Goal: Check status: Check status

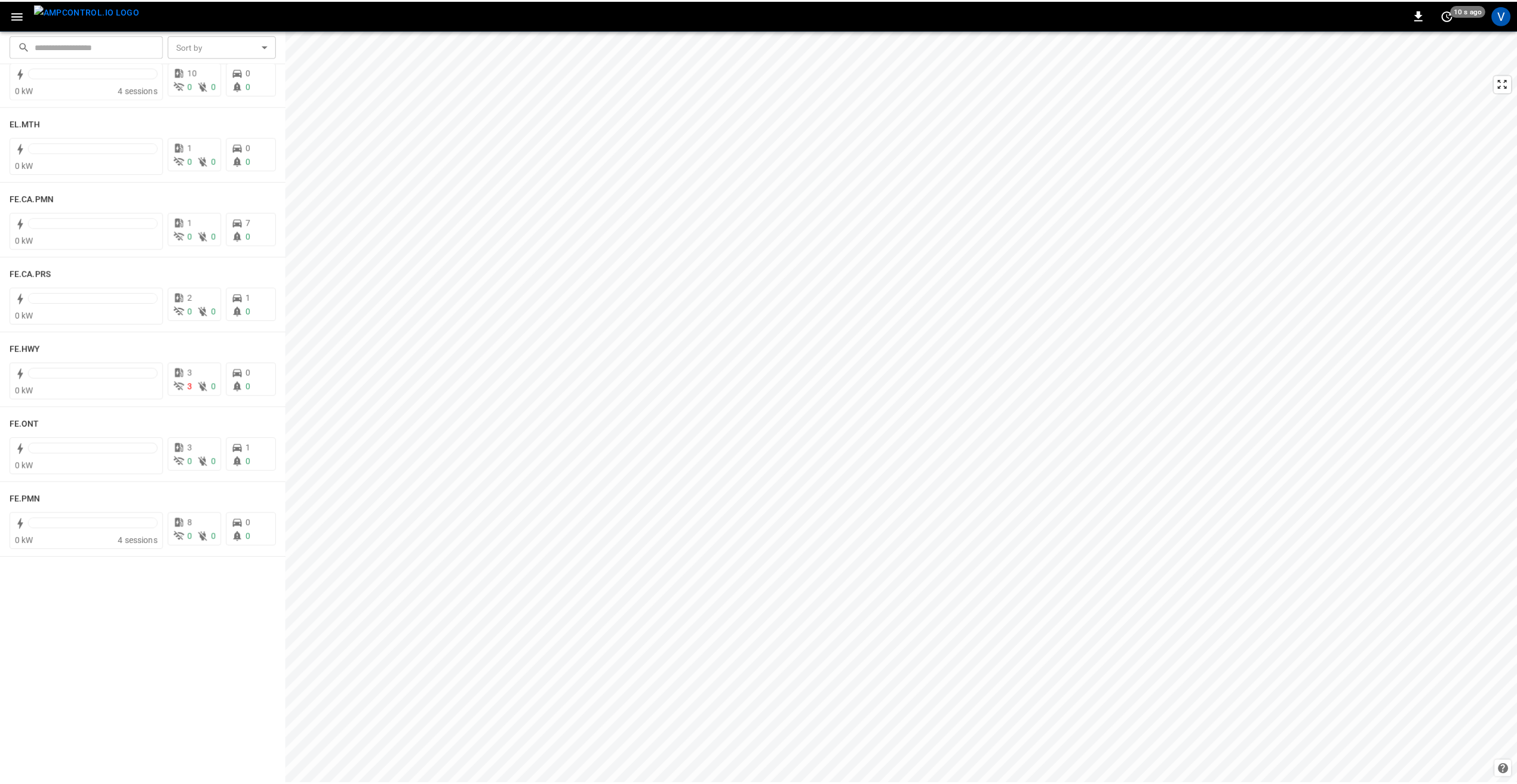
scroll to position [674, 0]
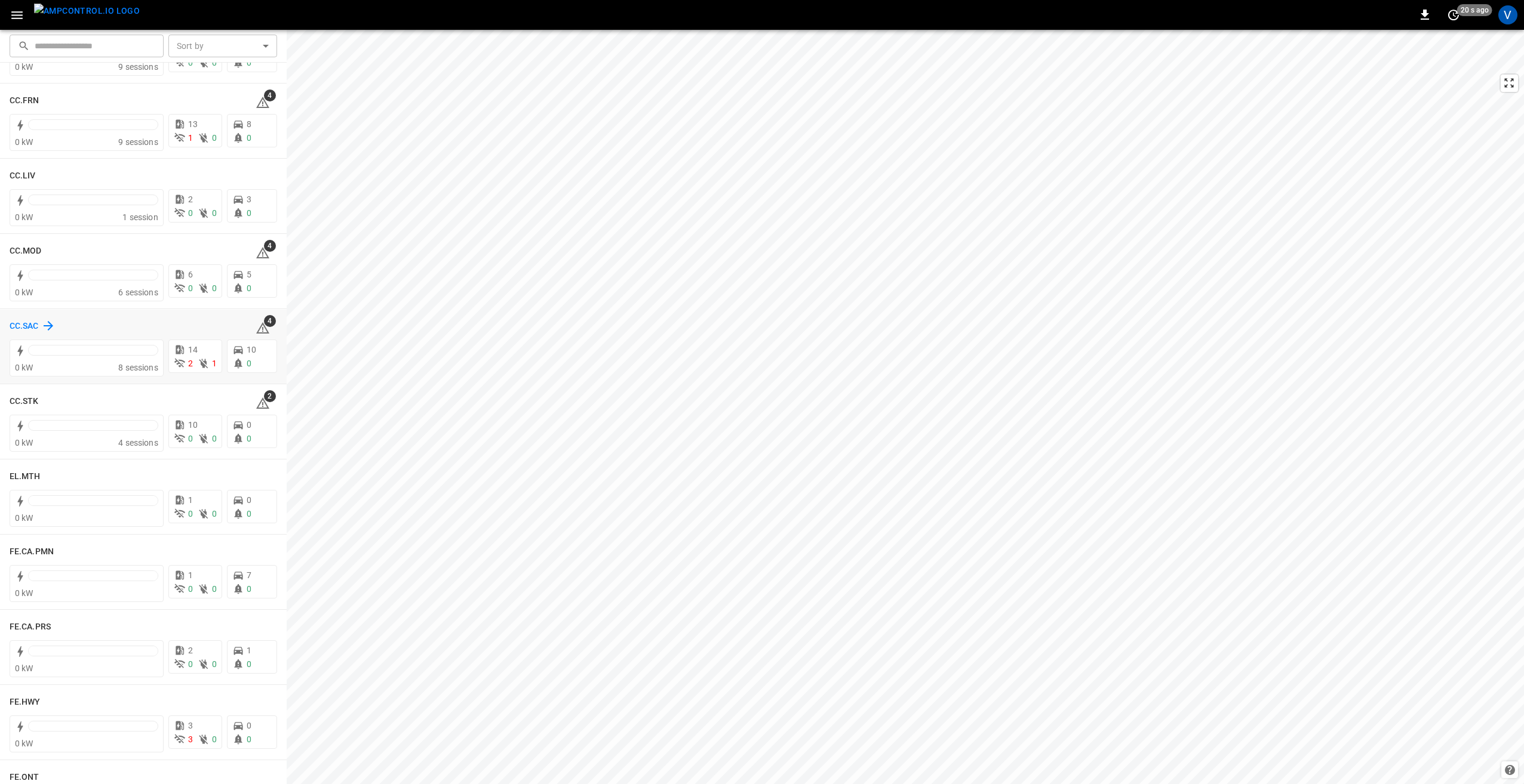
click at [51, 324] on icon at bounding box center [48, 326] width 10 height 10
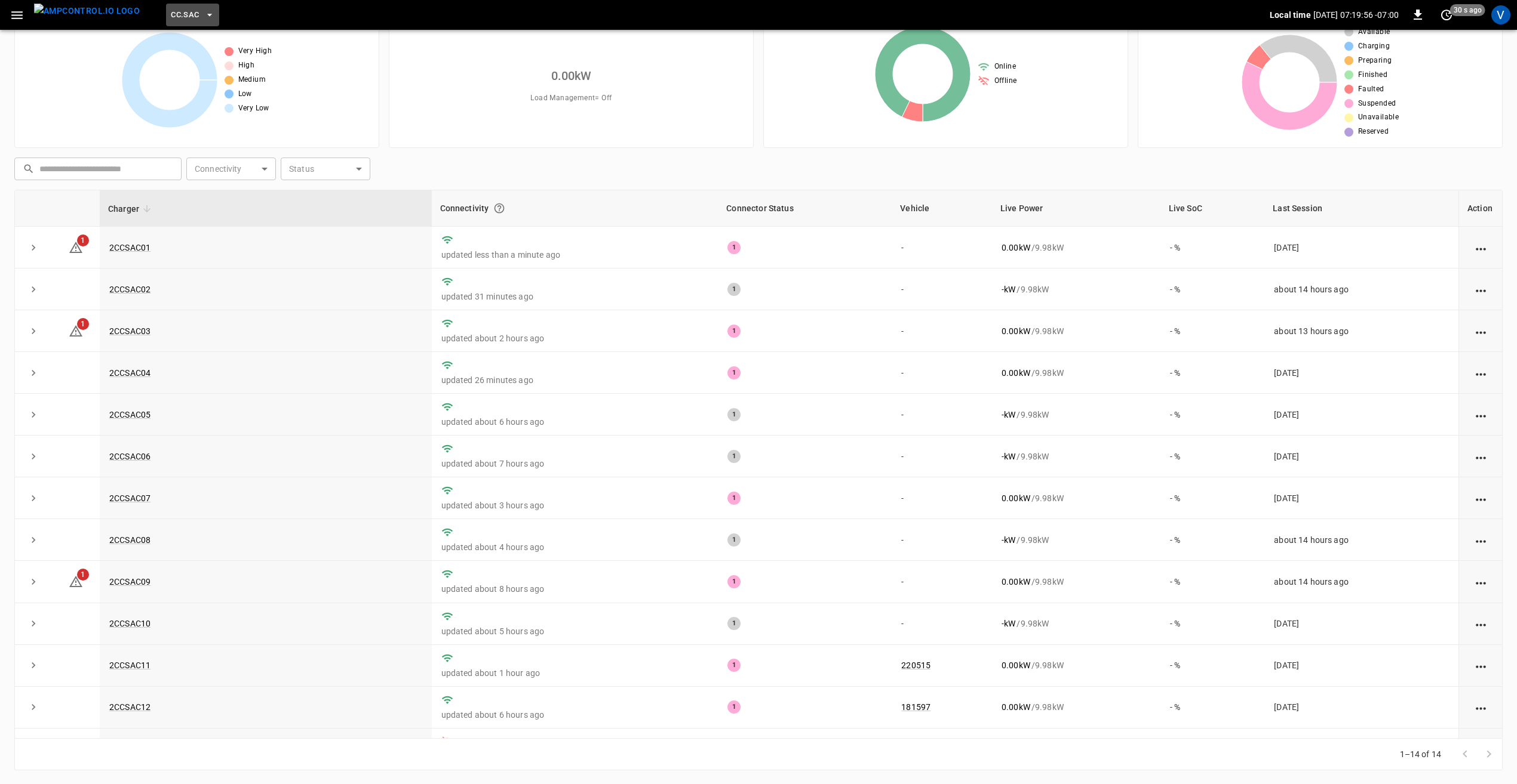
click at [204, 20] on icon "button" at bounding box center [209, 14] width 12 height 12
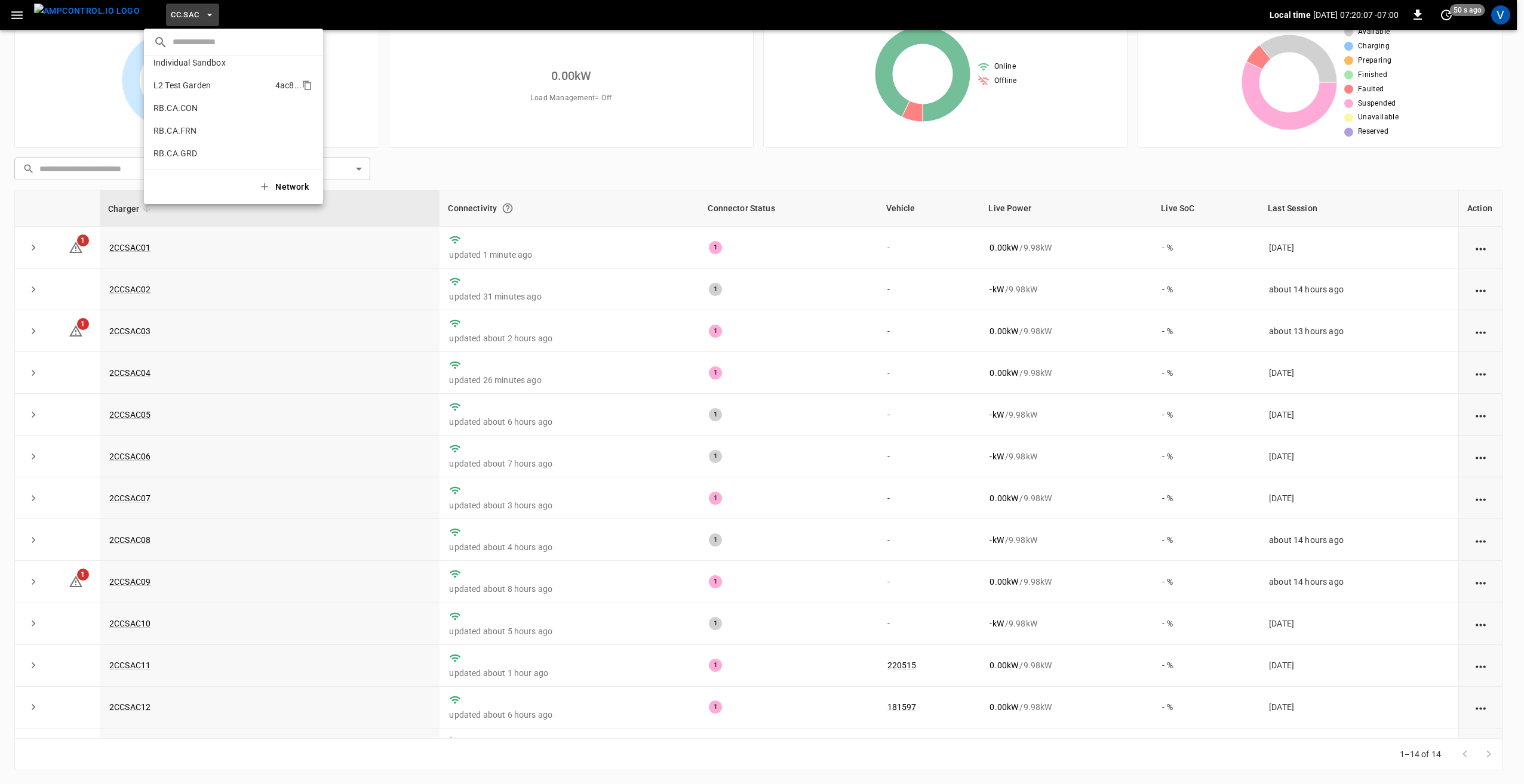
scroll to position [597, 0]
click at [194, 90] on p "RB.CA.CON" at bounding box center [175, 87] width 45 height 12
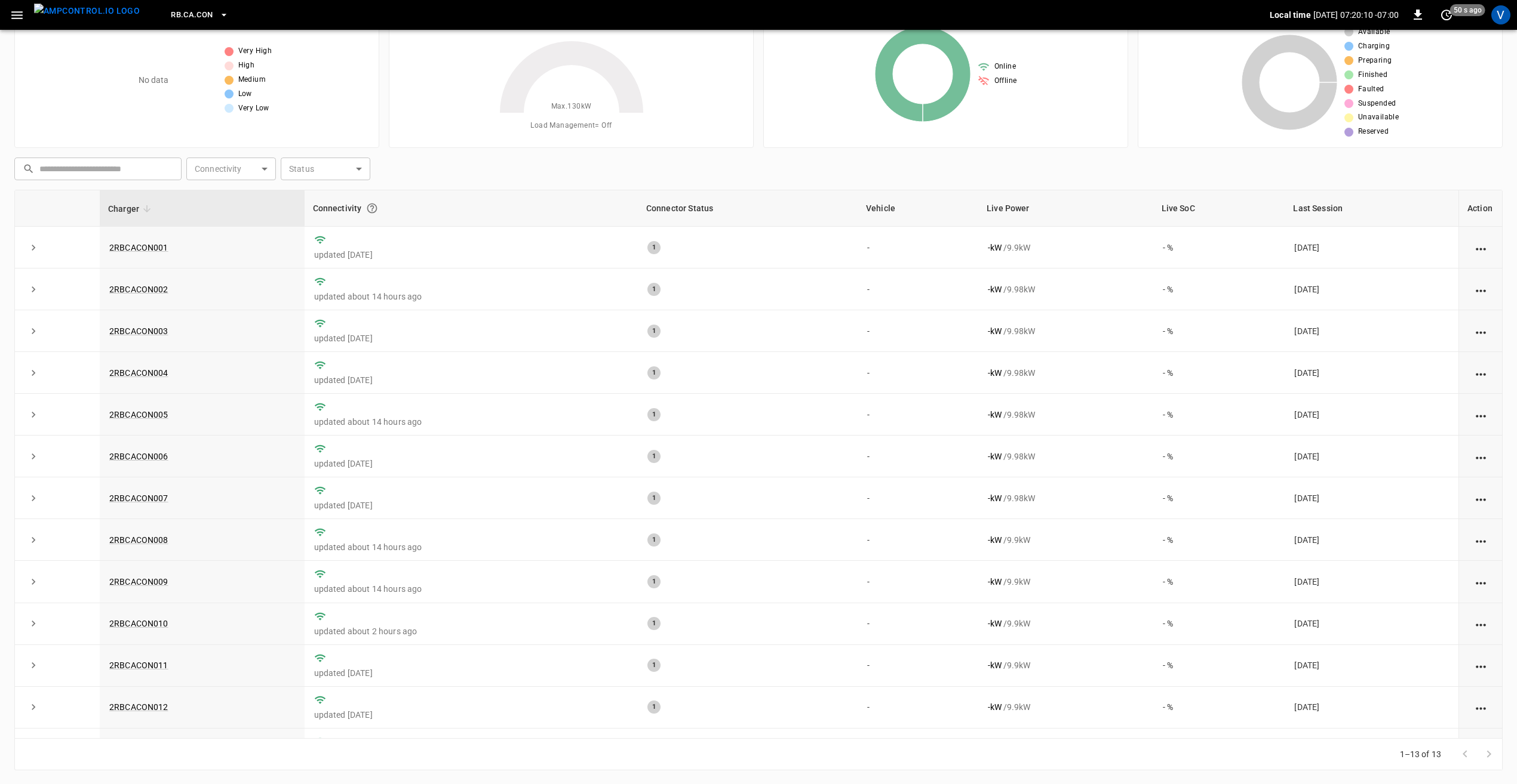
click at [184, 16] on span "RB.CA.CON" at bounding box center [191, 14] width 42 height 13
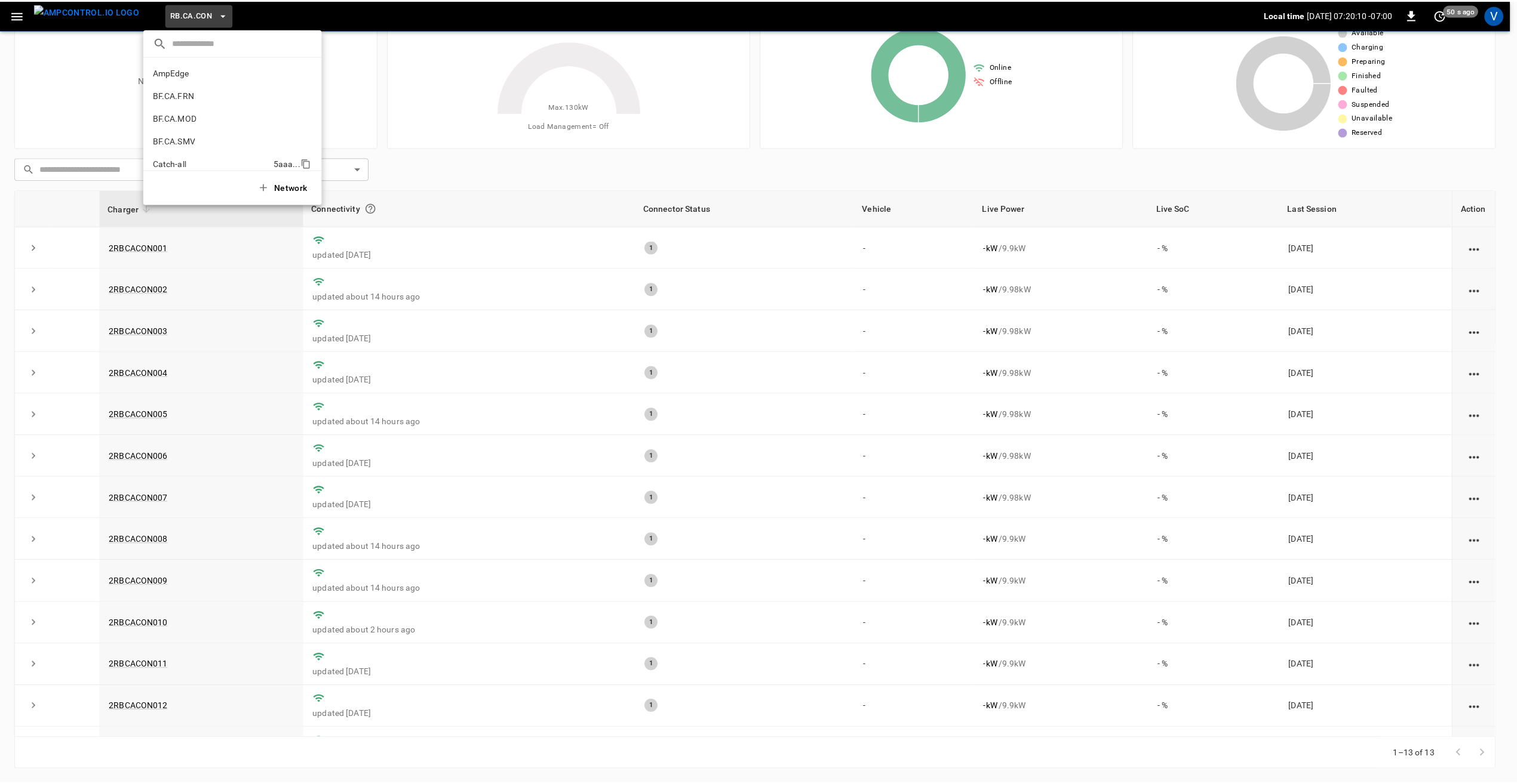
scroll to position [609, 0]
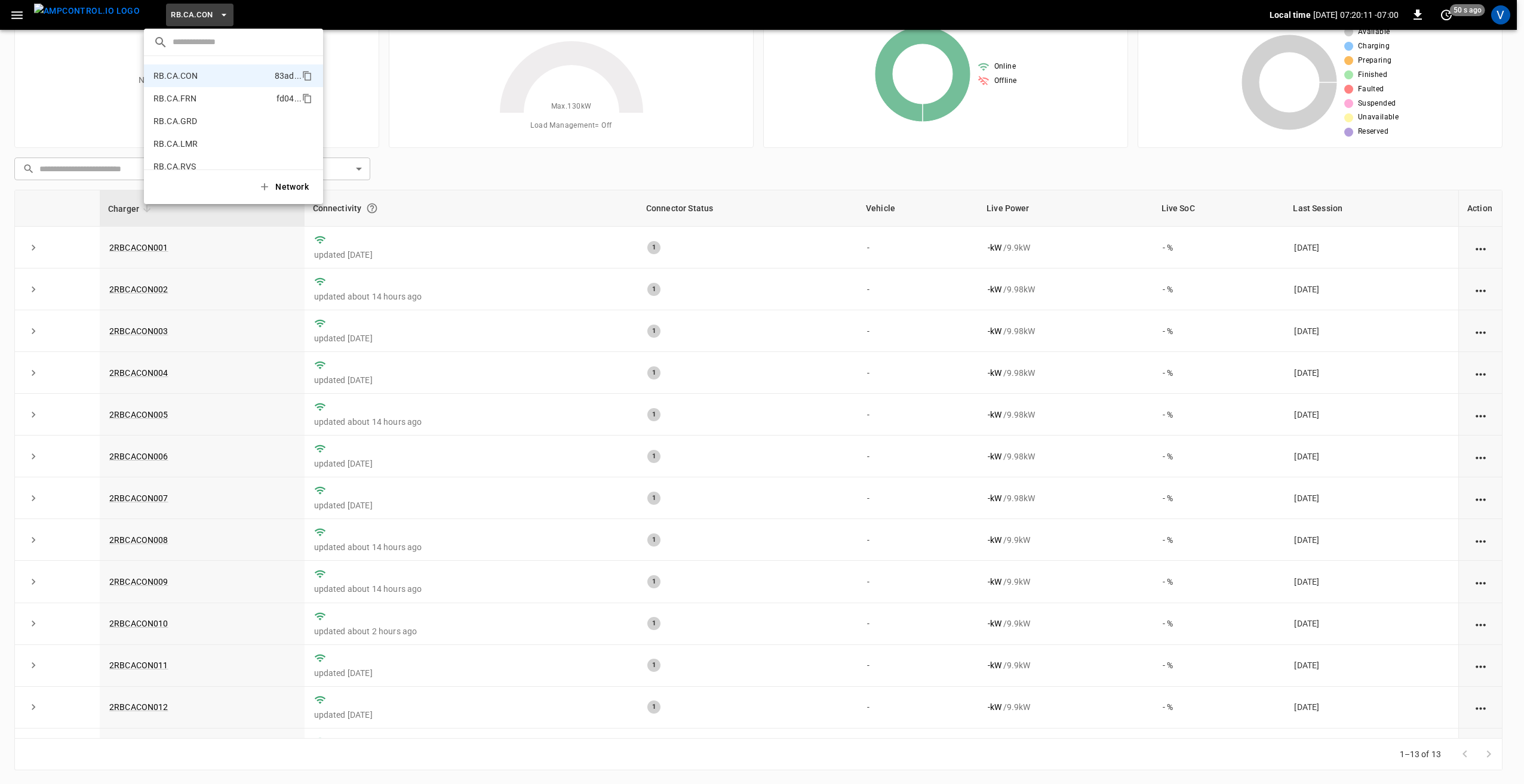
click at [214, 101] on li "RB.CA.FRN fd04 ..." at bounding box center [233, 98] width 179 height 22
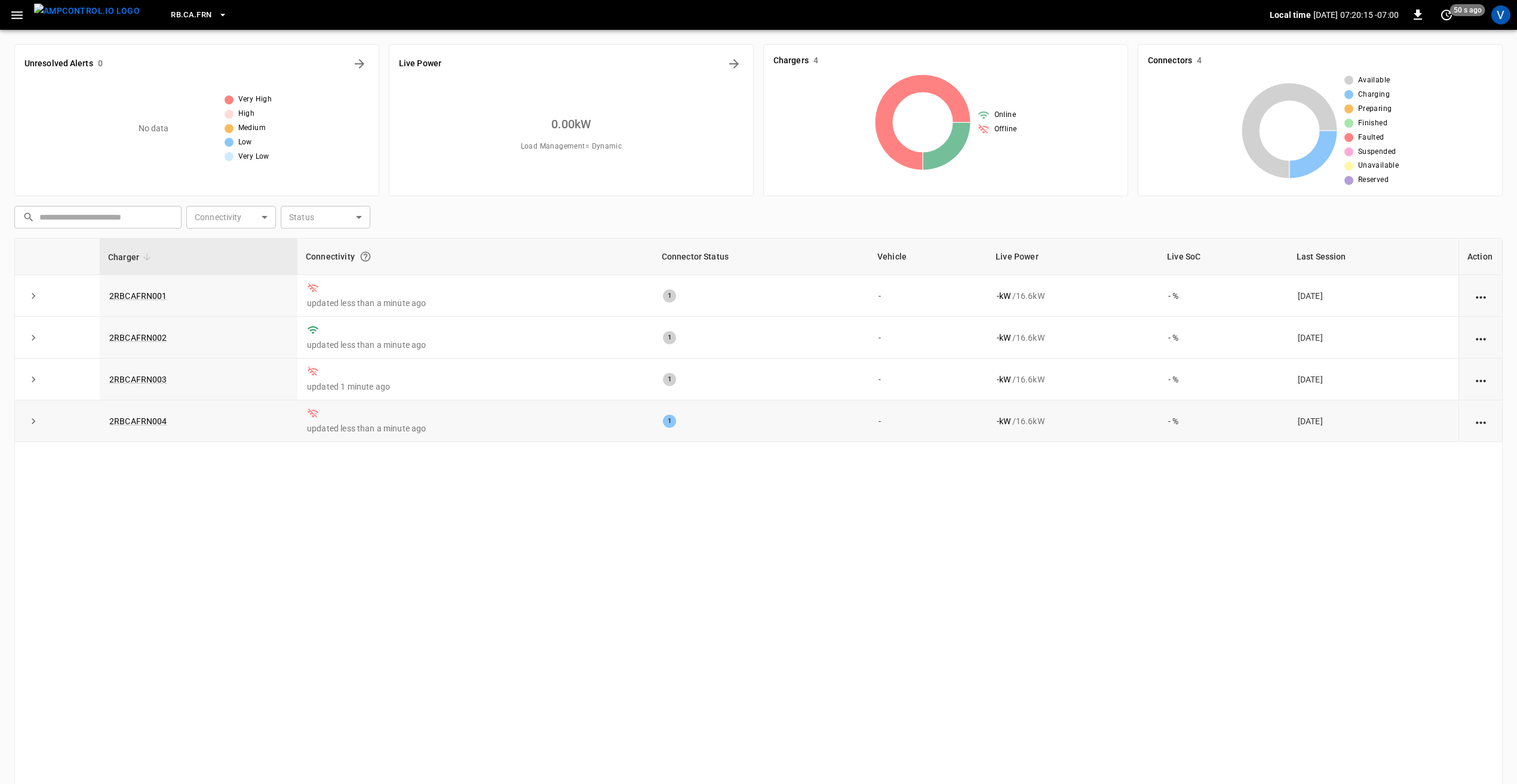
scroll to position [0, 0]
click at [734, 66] on icon "Energy Overview" at bounding box center [734, 64] width 14 height 14
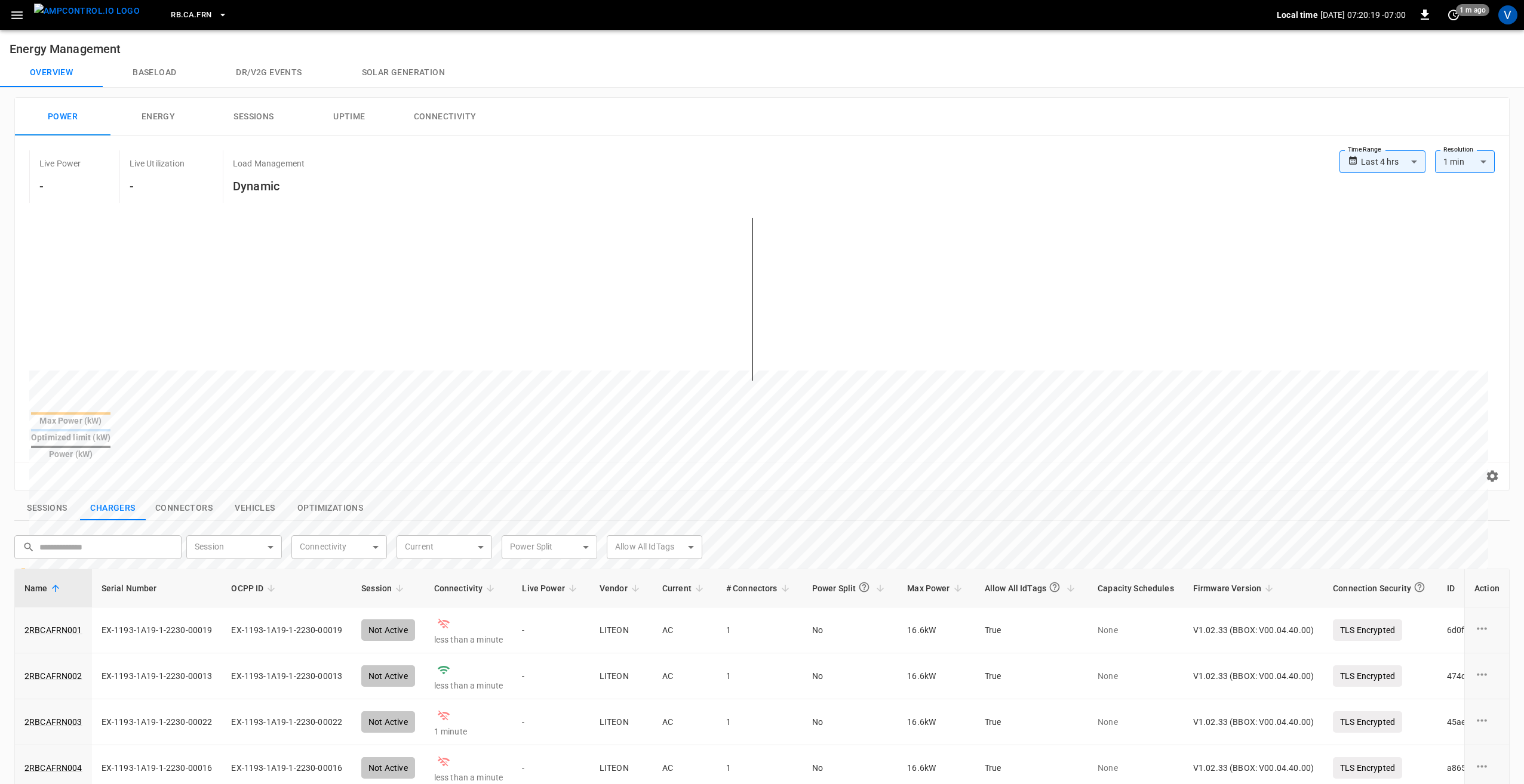
click at [1396, 161] on body "**********" at bounding box center [762, 579] width 1524 height 1160
click at [1394, 249] on li "Last 7 days" at bounding box center [1374, 247] width 86 height 20
type input "**********"
type input "***"
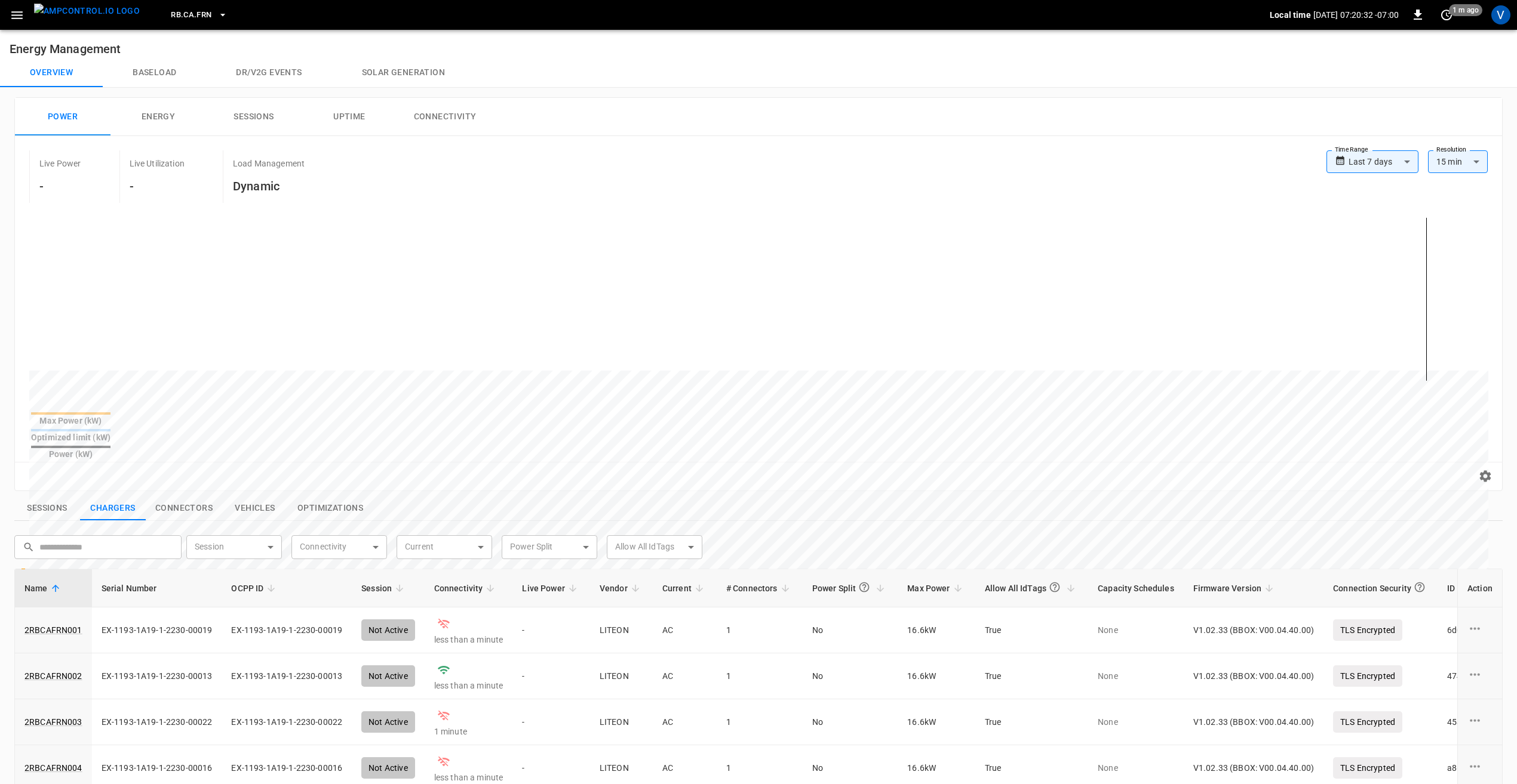
click at [112, 432] on table "Max Power (kW) Optimized limit (kW) Power (kW)" at bounding box center [70, 436] width 83 height 52
click at [471, 114] on button "Connectivity" at bounding box center [444, 117] width 95 height 38
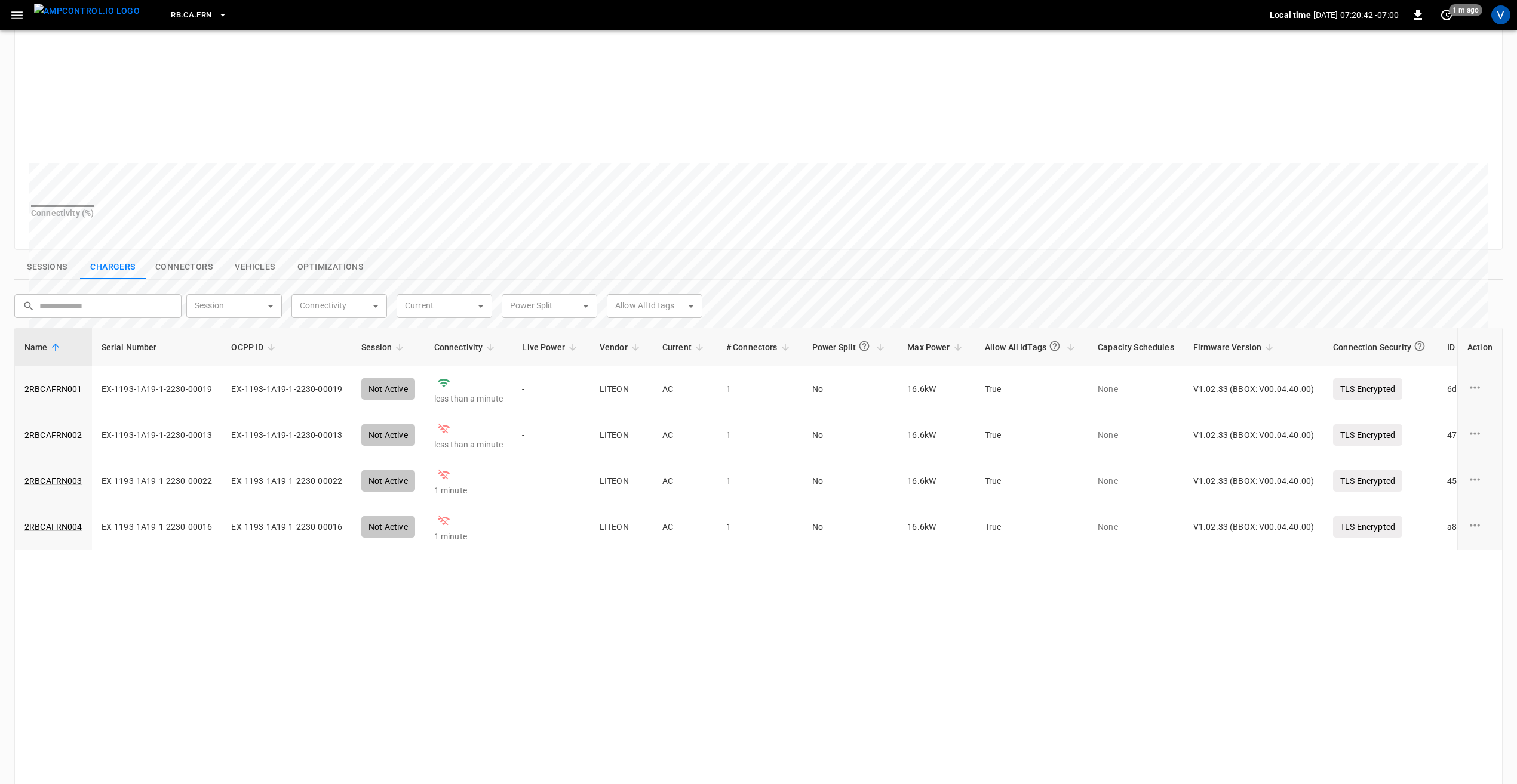
scroll to position [298, 0]
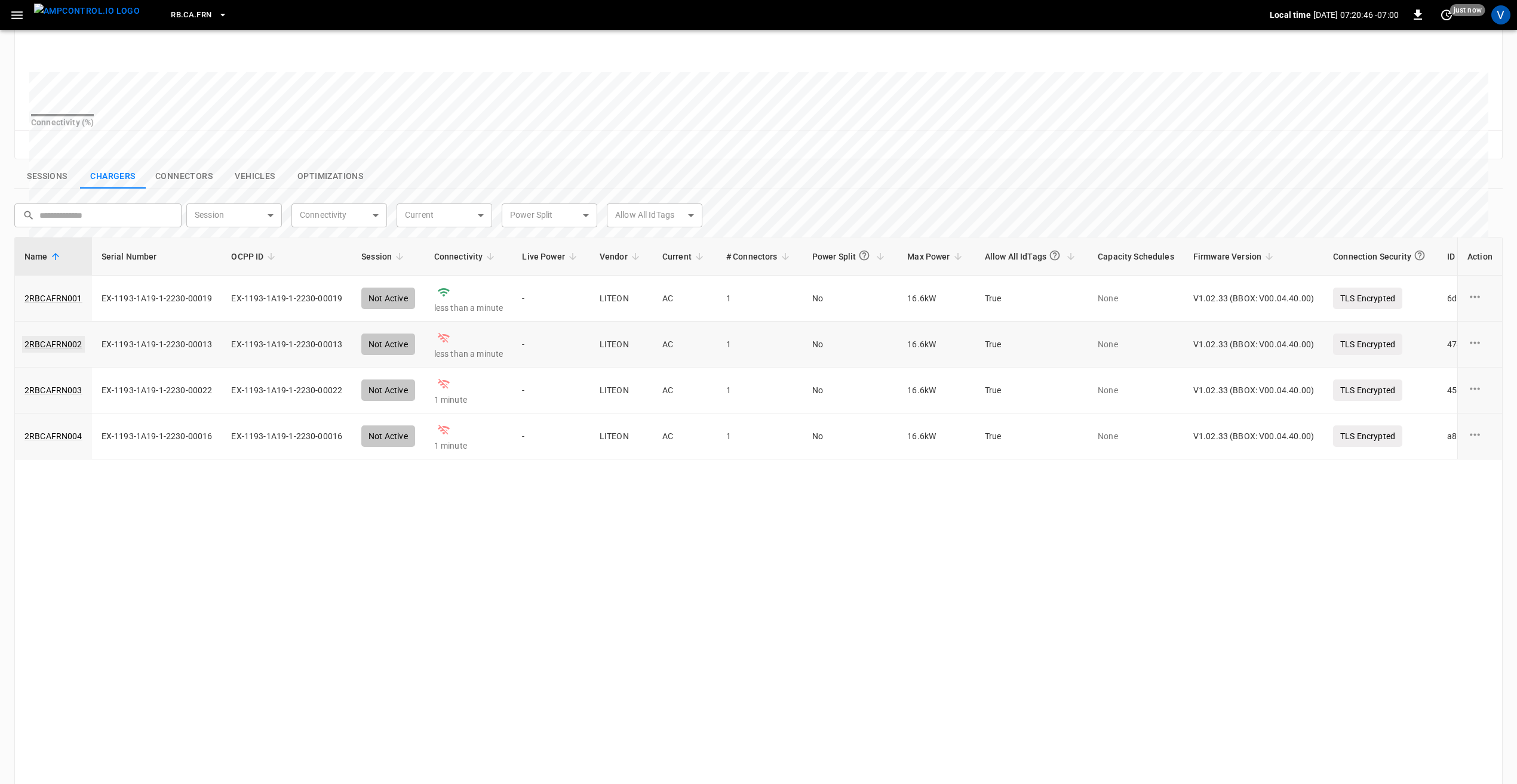
click at [72, 352] on link "2RBCAFRN002" at bounding box center [53, 344] width 62 height 17
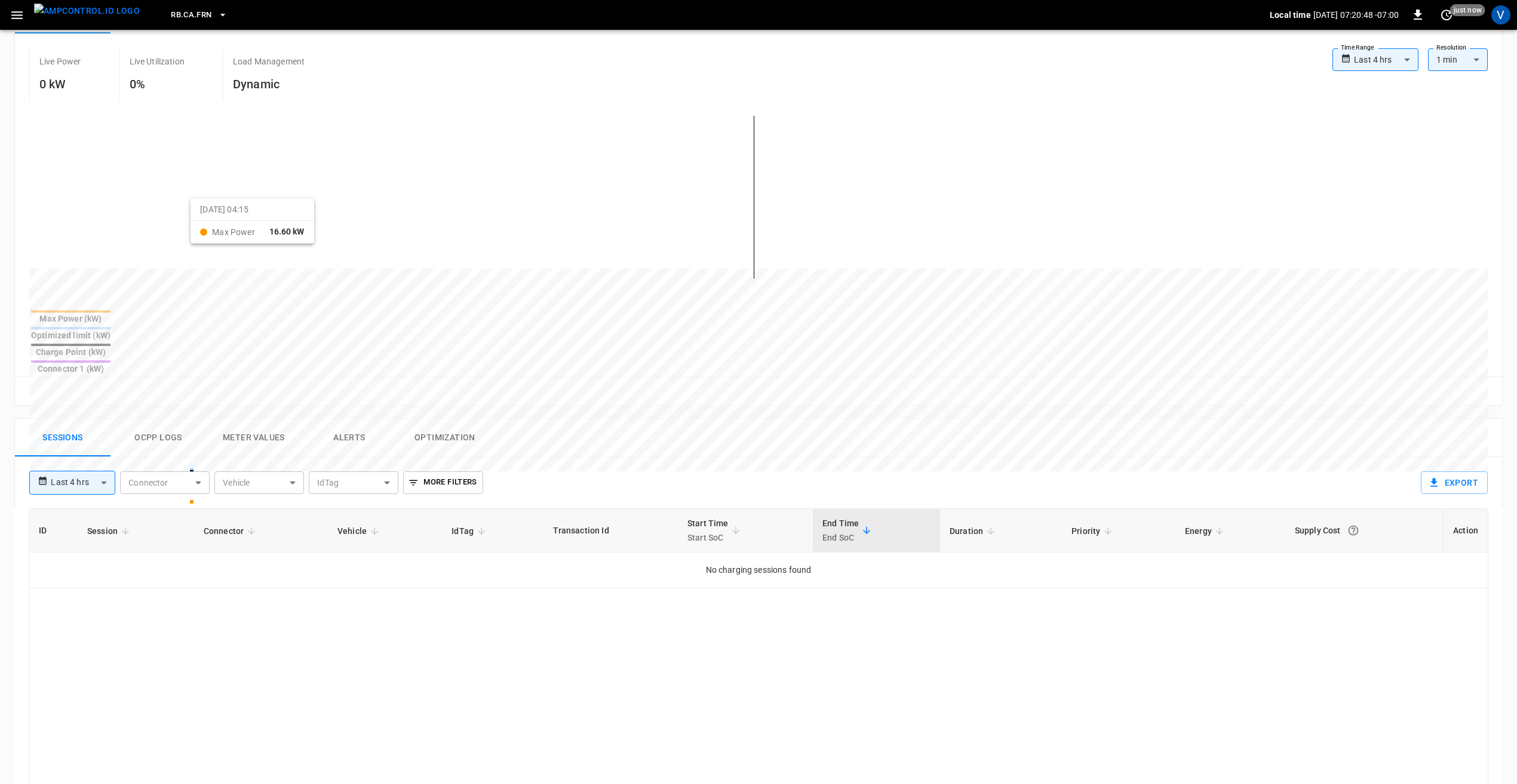
scroll to position [238, 0]
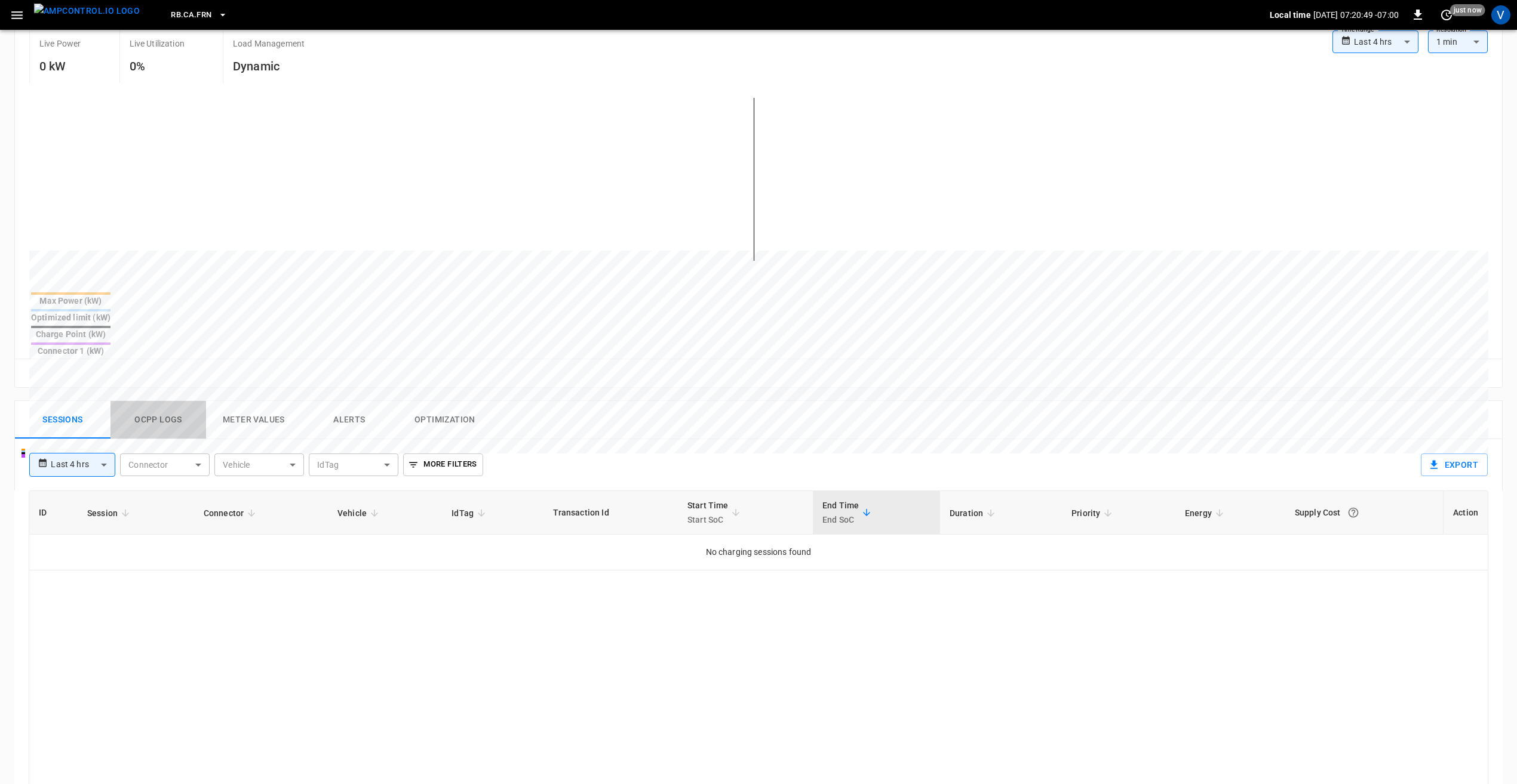
click at [167, 401] on button "Ocpp logs" at bounding box center [158, 420] width 95 height 38
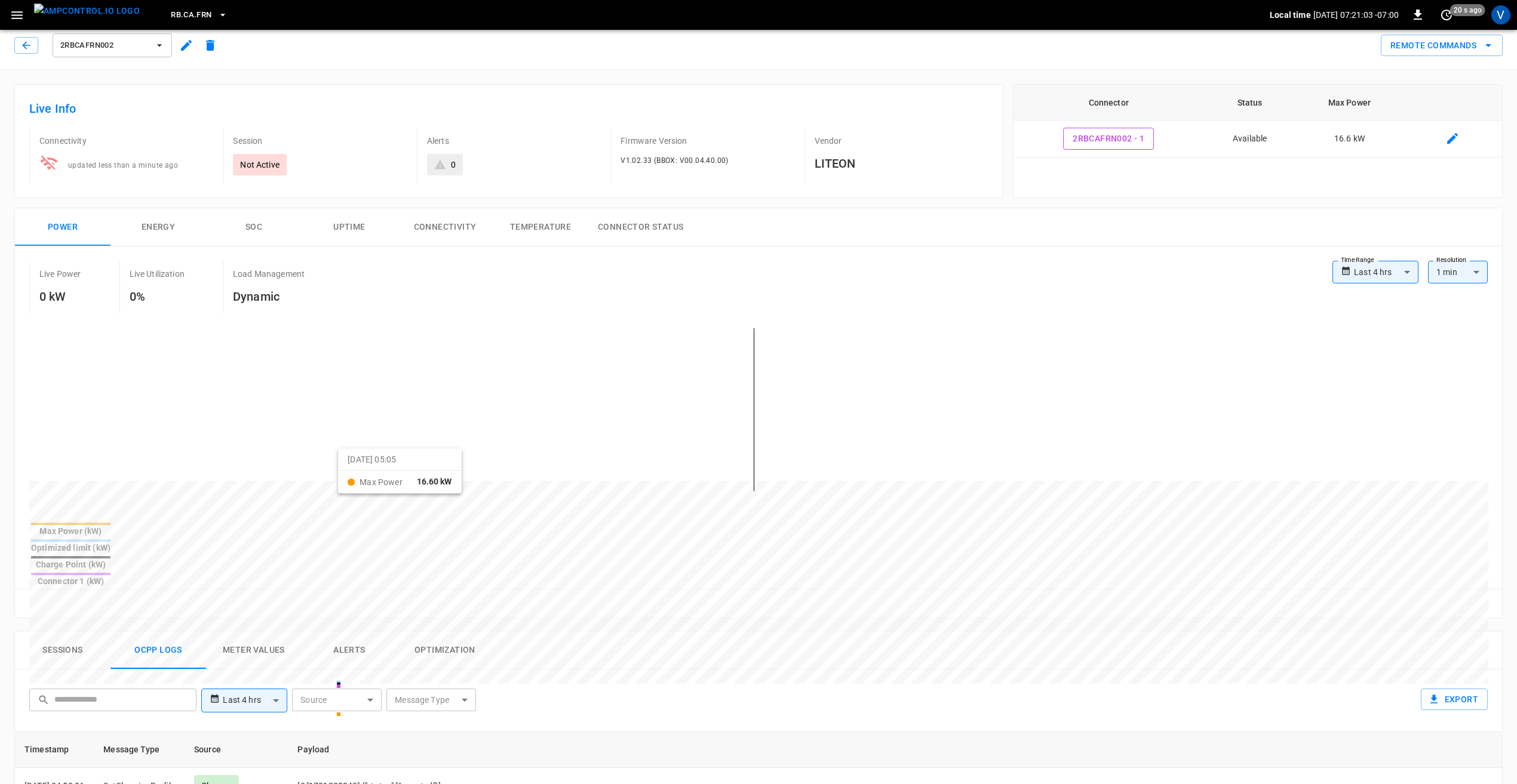
scroll to position [0, 0]
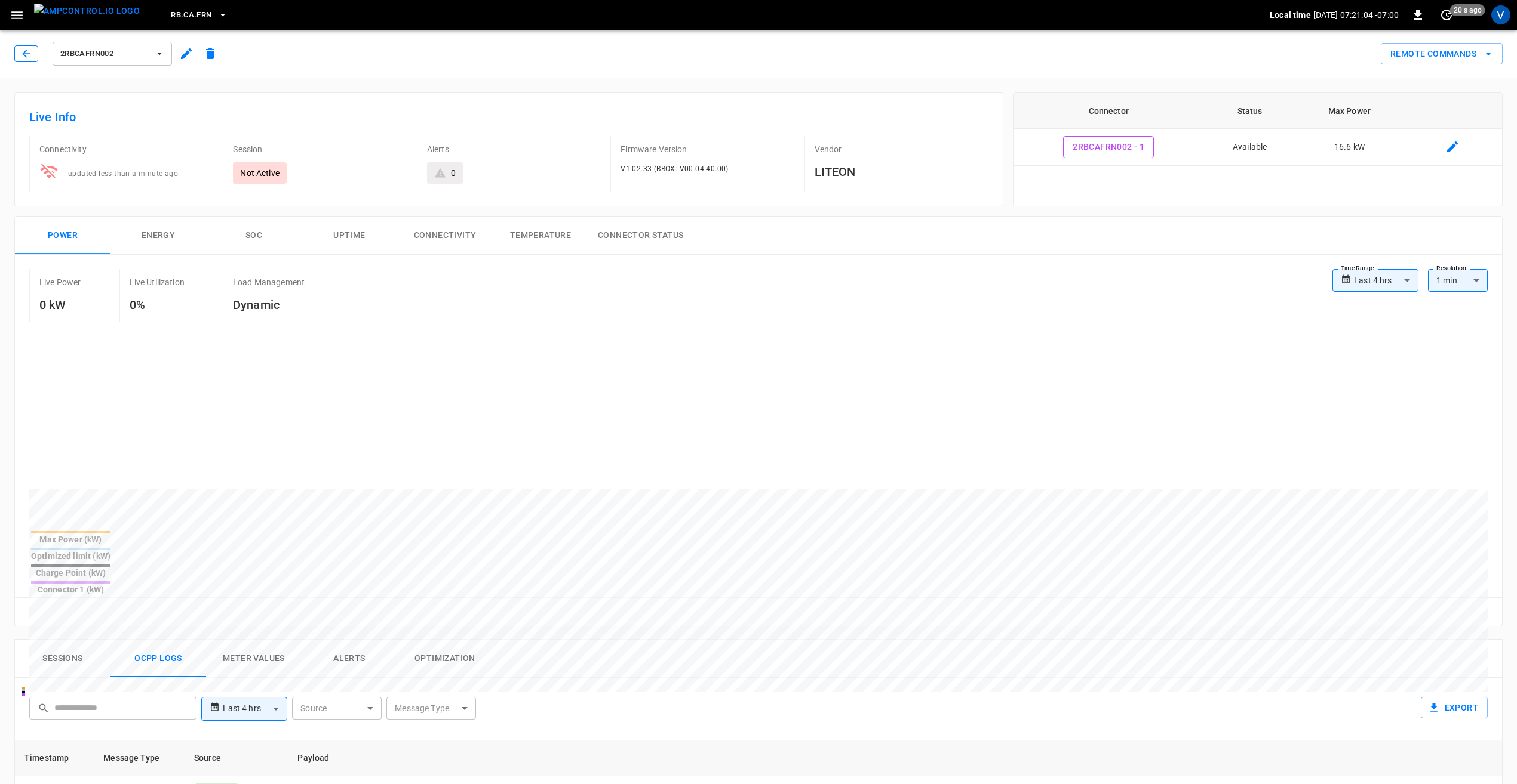
click at [34, 56] on button "button" at bounding box center [26, 53] width 24 height 17
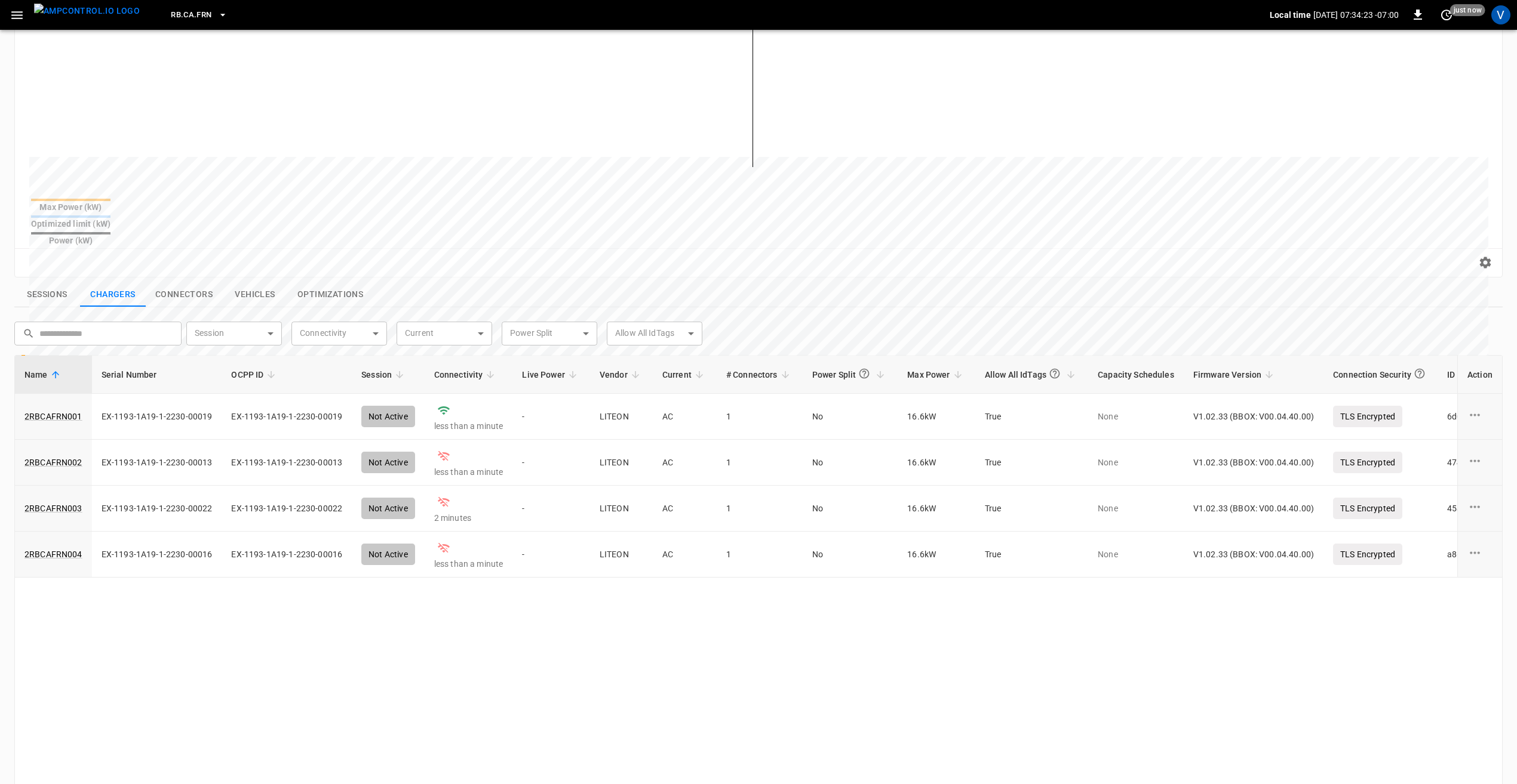
scroll to position [238, 0]
